Goal: Information Seeking & Learning: Learn about a topic

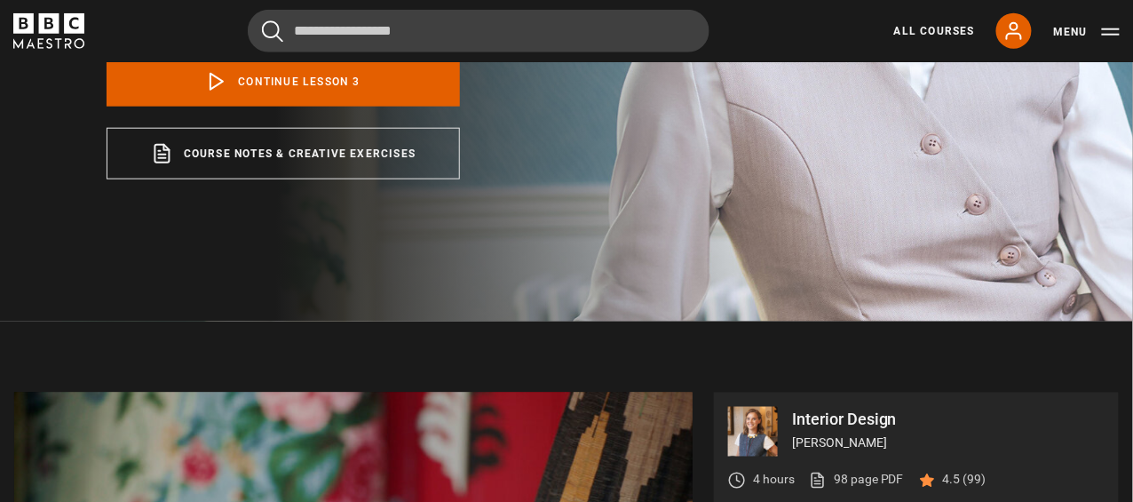
scroll to position [420, 0]
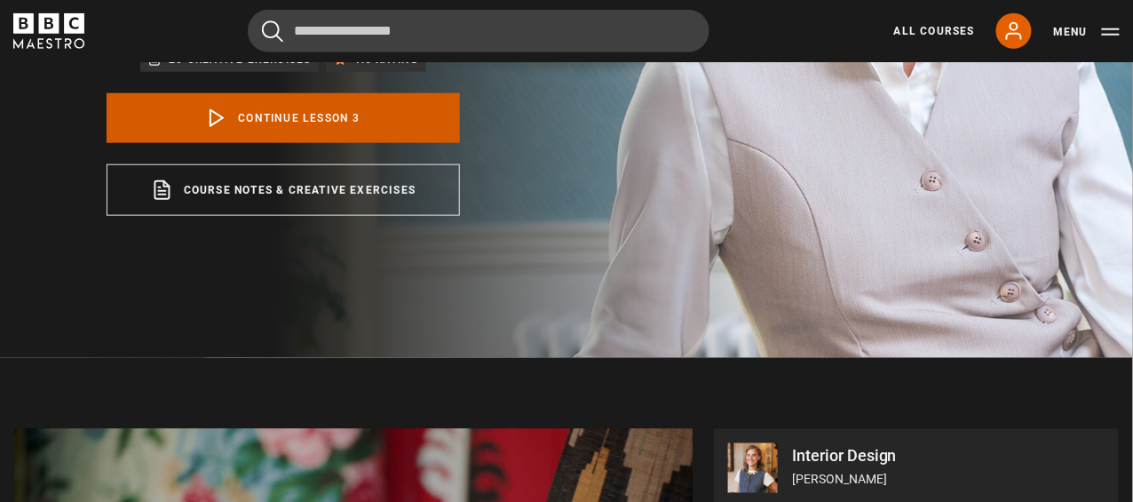
click at [262, 93] on link "Continue lesson 3" at bounding box center [284, 118] width 354 height 50
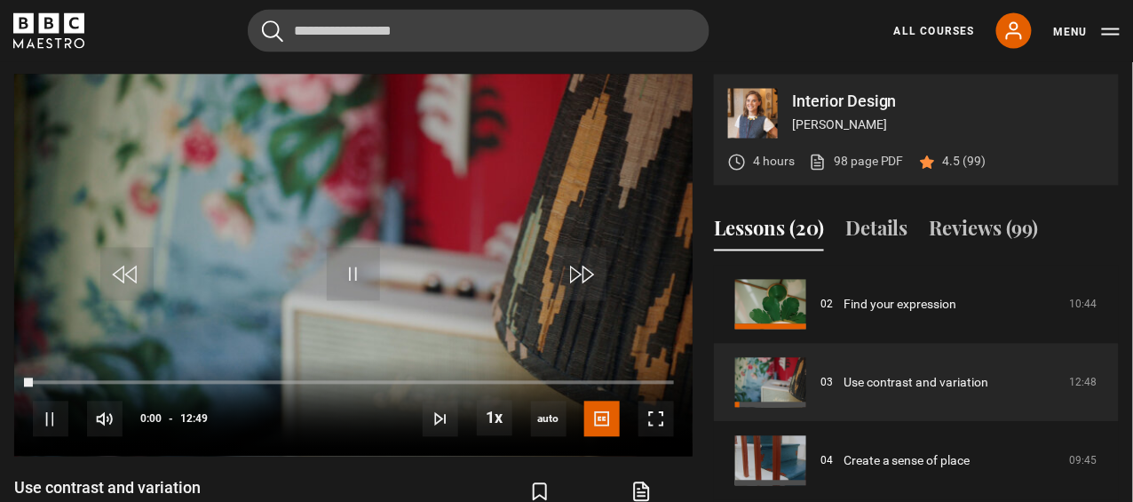
scroll to position [777, 0]
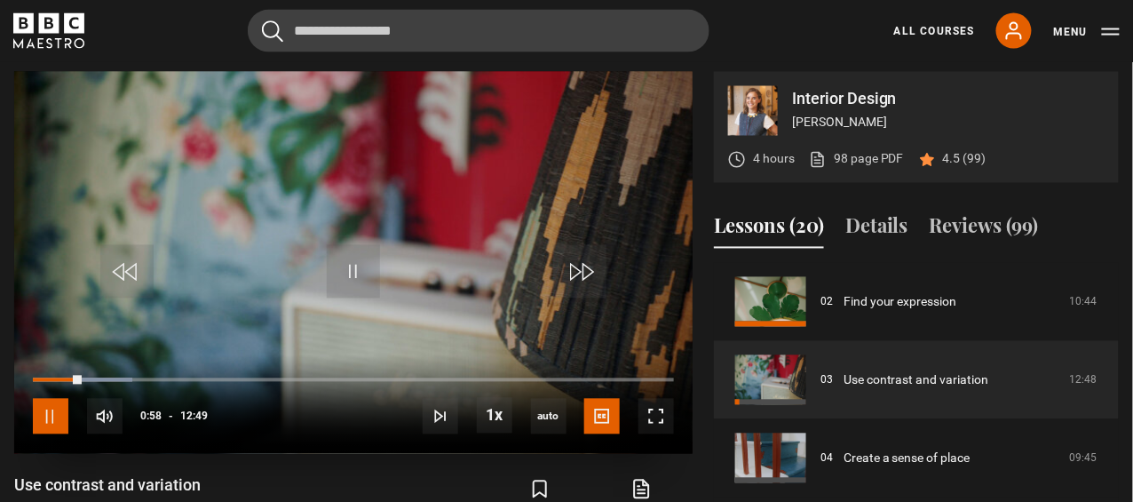
click at [45, 411] on span "Video Player" at bounding box center [51, 417] width 36 height 36
click at [573, 215] on video "Video Player" at bounding box center [353, 263] width 679 height 382
click at [47, 407] on span "Video Player" at bounding box center [51, 417] width 36 height 36
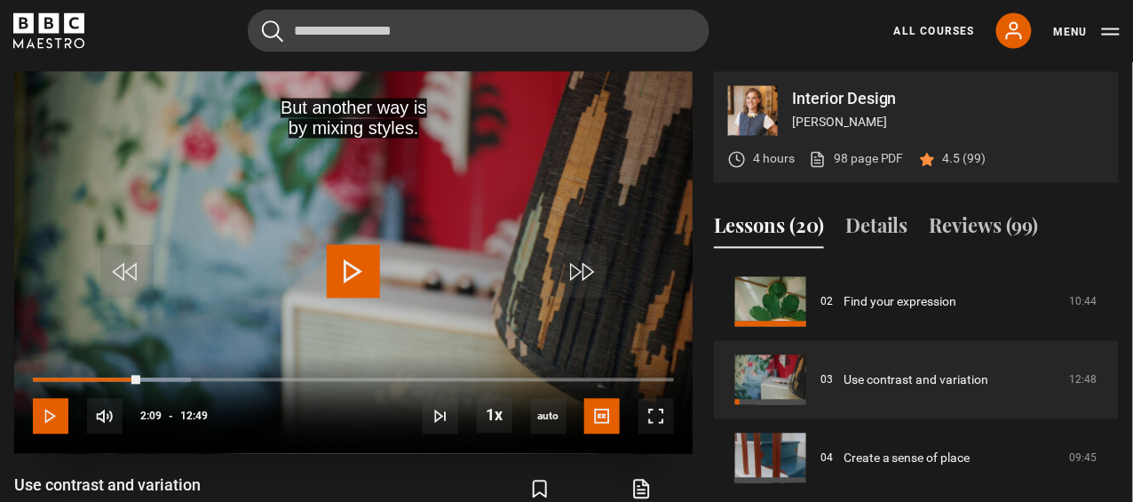
click at [47, 407] on span "Video Player" at bounding box center [51, 417] width 36 height 36
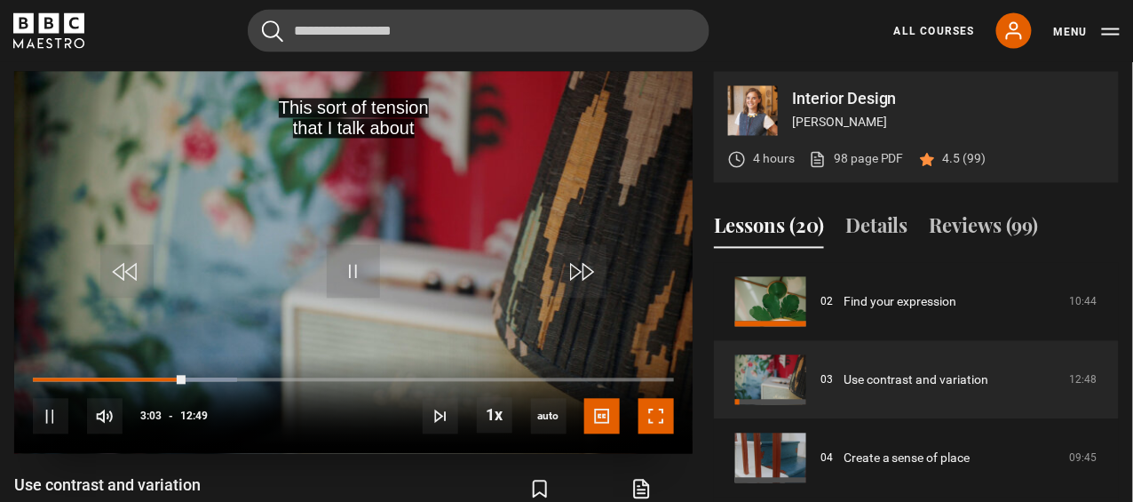
click at [648, 407] on span "Video Player" at bounding box center [657, 417] width 36 height 36
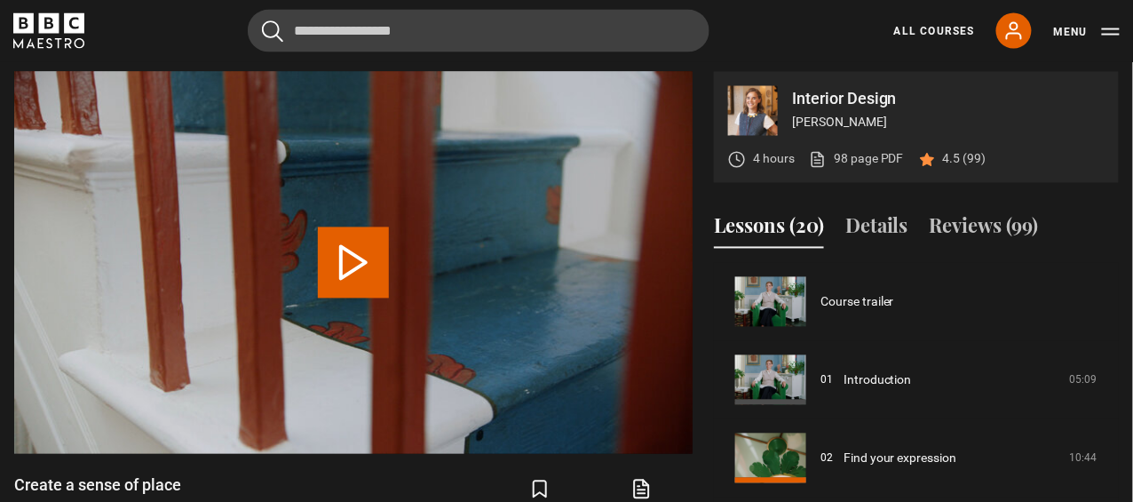
scroll to position [235, 0]
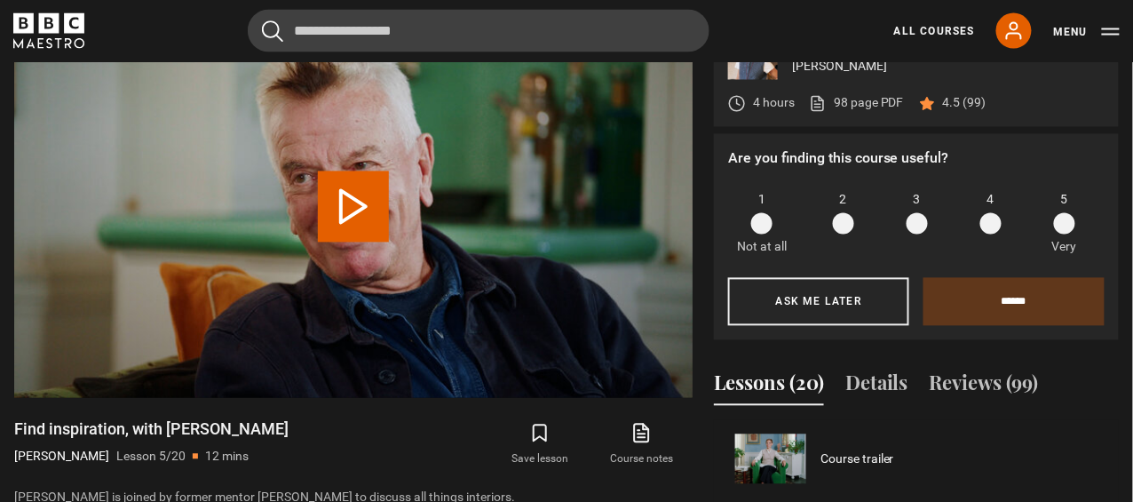
scroll to position [313, 0]
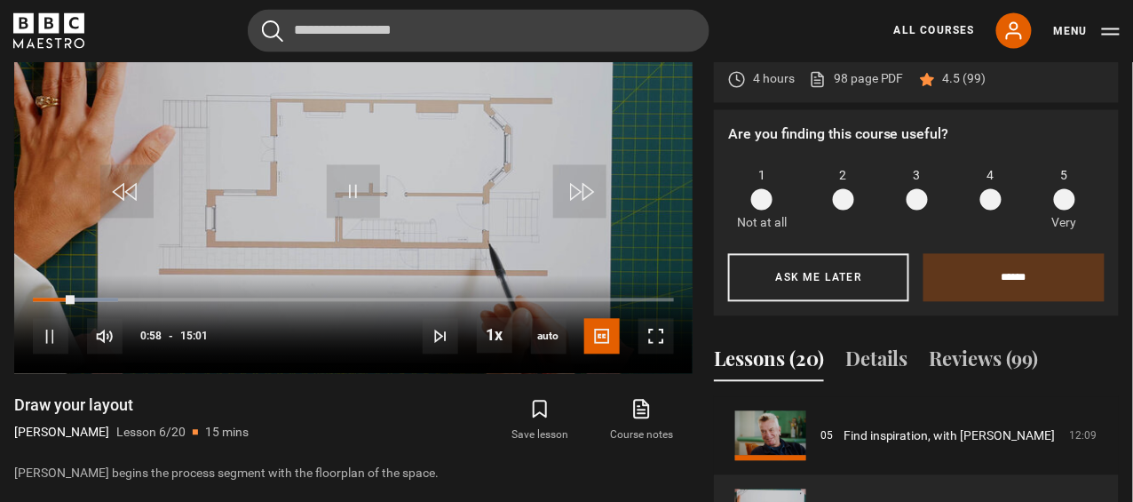
scroll to position [862, 0]
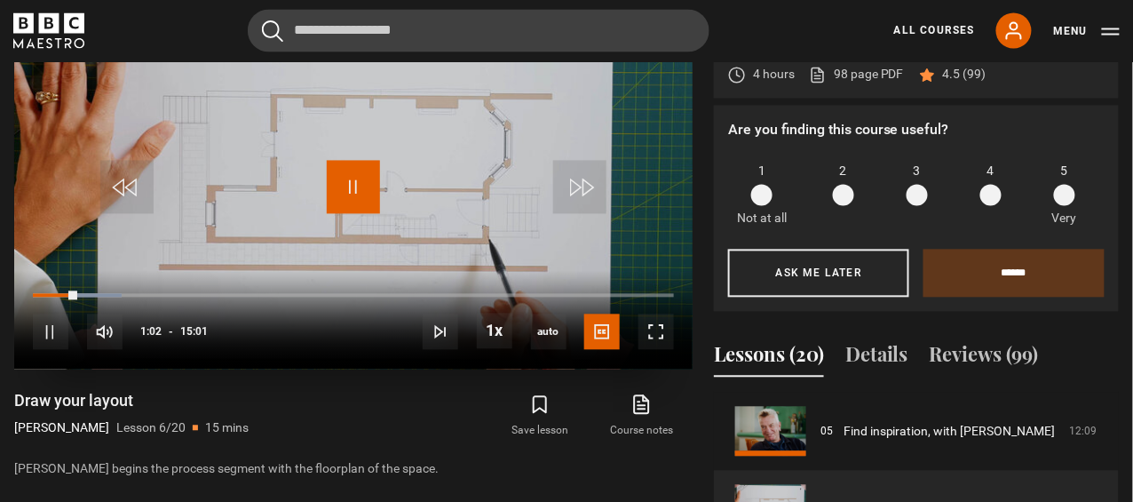
click at [367, 172] on span "Video Player" at bounding box center [353, 187] width 53 height 53
